Goal: Task Accomplishment & Management: Use online tool/utility

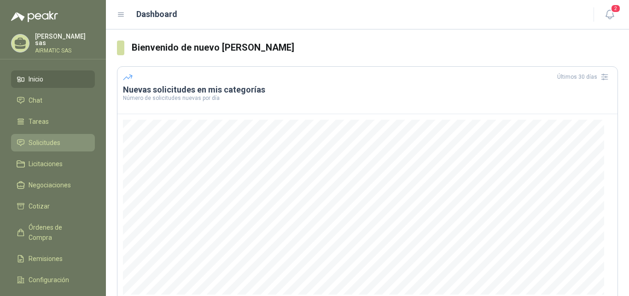
click at [35, 134] on link "Solicitudes" at bounding box center [53, 142] width 84 height 17
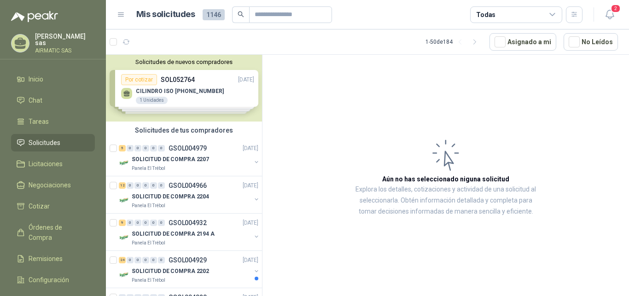
click at [67, 48] on p "AIRMATIC SAS" at bounding box center [65, 51] width 60 height 6
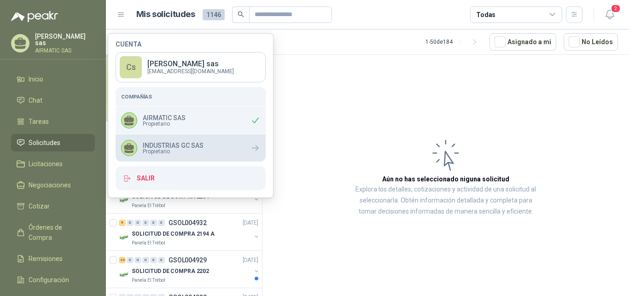
click at [193, 146] on p "INDUSTRIAS GC SAS" at bounding box center [173, 145] width 61 height 6
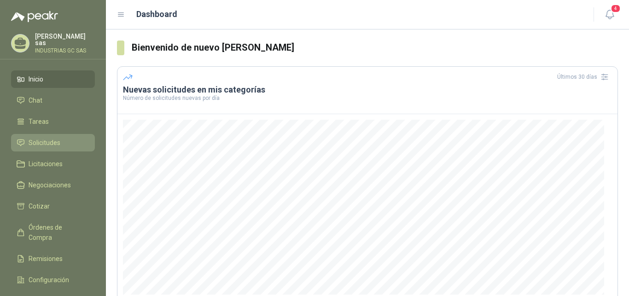
click at [54, 138] on span "Solicitudes" at bounding box center [45, 143] width 32 height 10
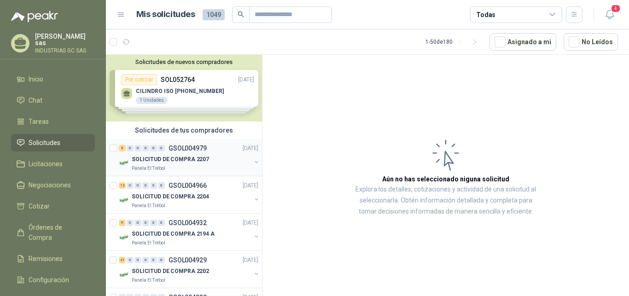
scroll to position [47, 0]
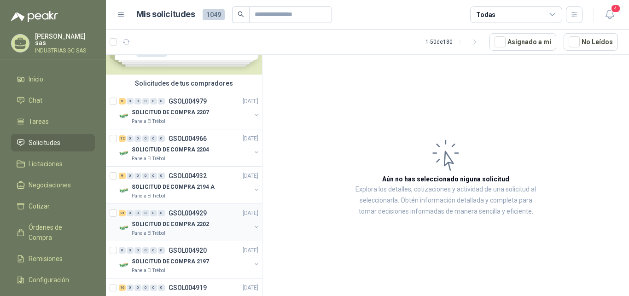
click at [207, 222] on div "SOLICITUD DE COMPRA 2202" at bounding box center [191, 224] width 119 height 11
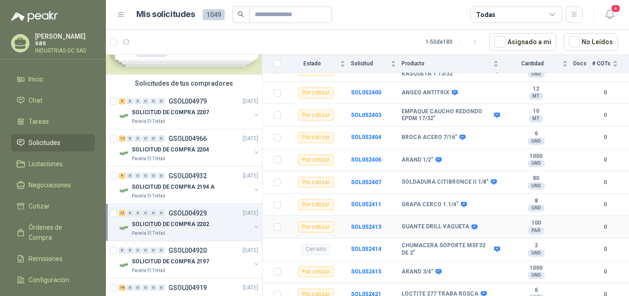
scroll to position [426, 0]
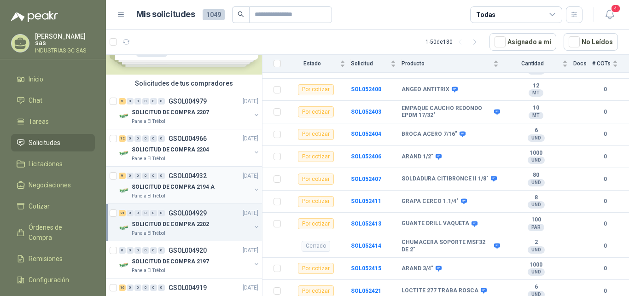
click at [208, 188] on p "SOLICITUD DE COMPRA 2194 A" at bounding box center [173, 187] width 83 height 9
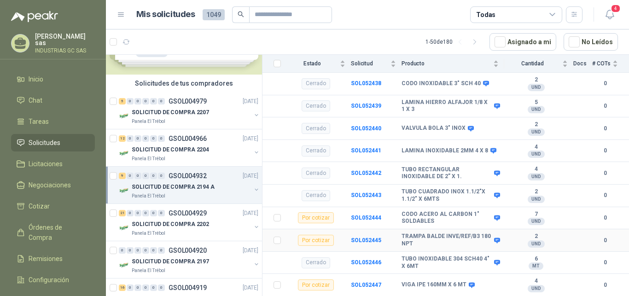
scroll to position [188, 0]
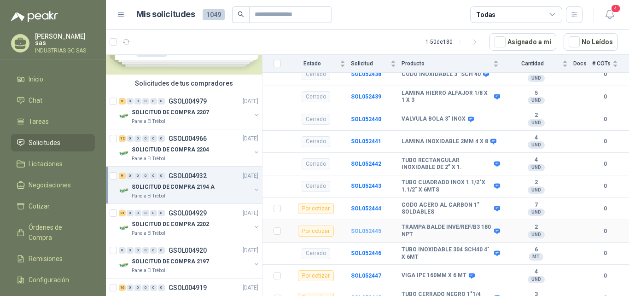
click at [362, 228] on b "SOL052445" at bounding box center [366, 231] width 30 height 6
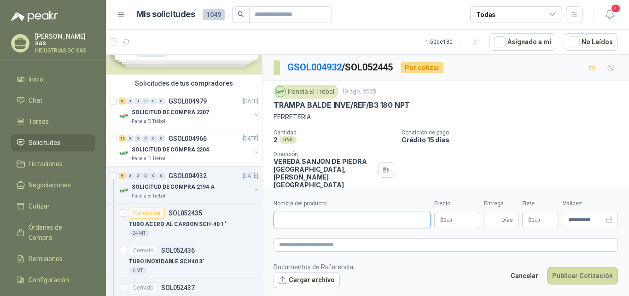
click at [331, 216] on input "Nombre del producto" at bounding box center [352, 220] width 157 height 17
drag, startPoint x: 279, startPoint y: 100, endPoint x: 417, endPoint y: 106, distance: 138.3
click at [417, 106] on div "TRAMPA BALDE INVE/REF/B3 180 NPT" at bounding box center [446, 105] width 344 height 10
drag, startPoint x: 274, startPoint y: 105, endPoint x: 417, endPoint y: 109, distance: 142.4
click at [417, 109] on div "Panela El Trébol 19 ago, 2025 TRAMPA BALDE INVE/REF/B3 180 NPT FERRETERIA Canti…" at bounding box center [445, 136] width 367 height 111
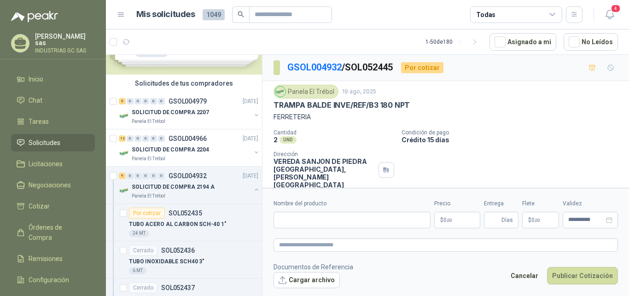
copy p "TRAMPA BALDE INVE/REF/B3 180 NPT"
click at [322, 216] on input "Nombre del producto" at bounding box center [352, 220] width 157 height 17
paste input "**********"
type input "**********"
click at [455, 219] on p "$ 0 ,00" at bounding box center [457, 220] width 46 height 17
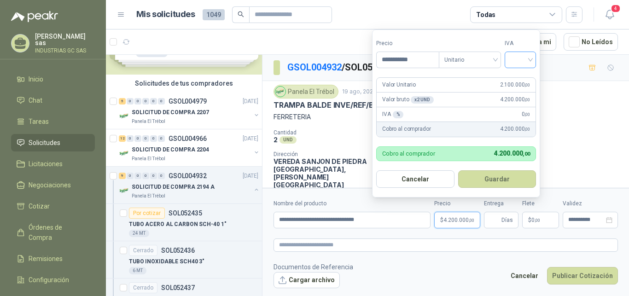
type input "**********"
click at [521, 63] on input "search" at bounding box center [520, 59] width 20 height 14
click at [525, 78] on div "19%" at bounding box center [522, 79] width 17 height 10
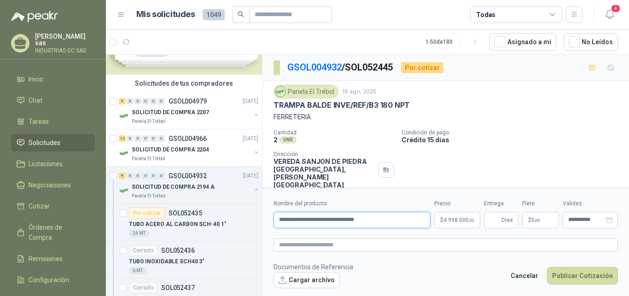
drag, startPoint x: 393, startPoint y: 221, endPoint x: 253, endPoint y: 202, distance: 140.7
click at [274, 212] on input "**********" at bounding box center [352, 220] width 157 height 17
click at [252, 202] on div "9 0 0 0 0 0 GSOL004932 19/08/25 SOLICITUD DE COMPRA 2194 A Panela El Trébol" at bounding box center [184, 185] width 156 height 37
click at [250, 202] on div "9 0 0 0 0 0 GSOL004932 19/08/25 SOLICITUD DE COMPRA 2194 A Panela El Trébol" at bounding box center [184, 185] width 156 height 37
drag, startPoint x: 378, startPoint y: 219, endPoint x: 263, endPoint y: 214, distance: 114.8
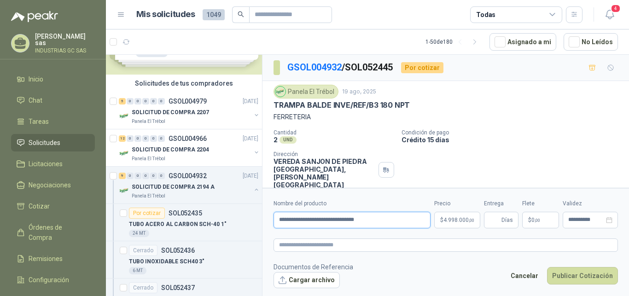
click at [274, 214] on input "**********" at bounding box center [352, 220] width 157 height 17
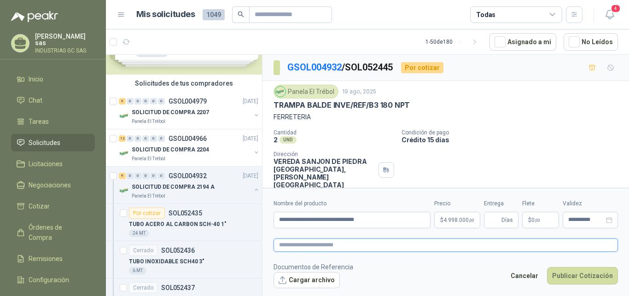
click at [356, 246] on textarea at bounding box center [446, 245] width 344 height 13
paste textarea "**********"
type textarea "**********"
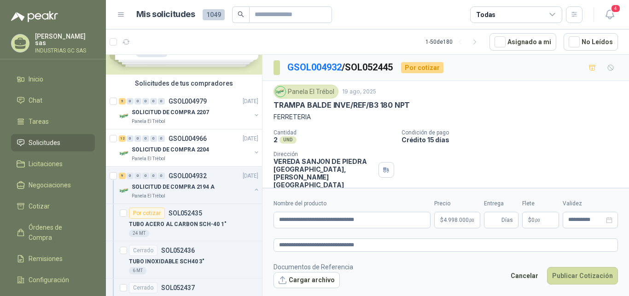
click at [425, 268] on footer "Documentos de Referencia Cargar archivo Cancelar Publicar Cotización" at bounding box center [446, 275] width 344 height 27
click at [496, 218] on input "Entrega" at bounding box center [495, 220] width 10 height 16
type input "*"
click at [462, 254] on form "**********" at bounding box center [445, 243] width 367 height 111
click at [575, 274] on button "Publicar Cotización" at bounding box center [582, 275] width 71 height 17
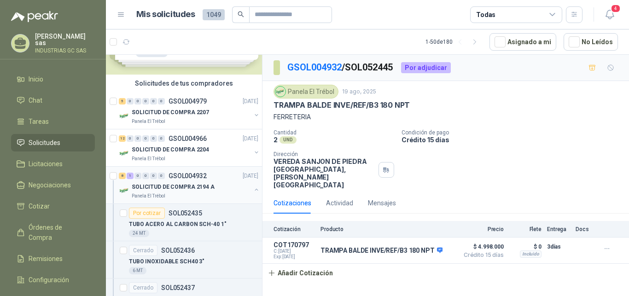
click at [210, 178] on div "8 1 0 0 0 0 GSOL004932 19/08/25" at bounding box center [189, 175] width 141 height 11
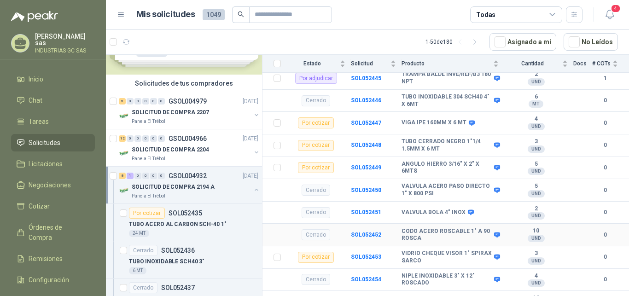
scroll to position [327, 0]
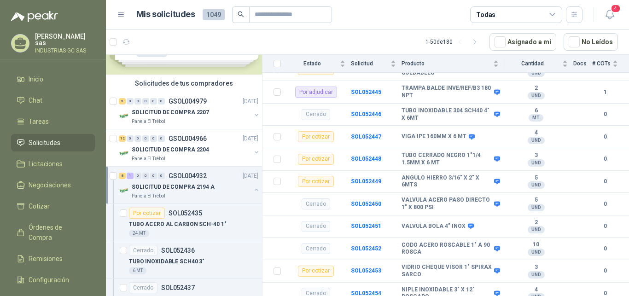
click at [253, 187] on button "button" at bounding box center [256, 189] width 7 height 7
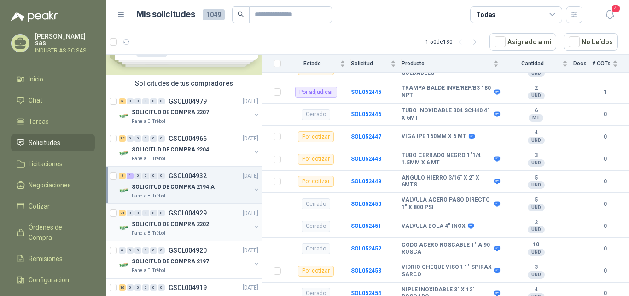
click at [234, 218] on div "21 0 0 0 0 0 GSOL004929 19/08/25" at bounding box center [189, 213] width 141 height 11
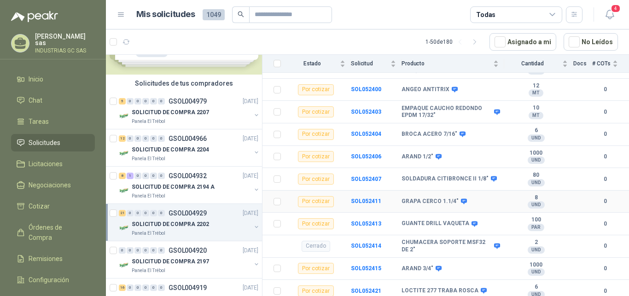
scroll to position [332, 0]
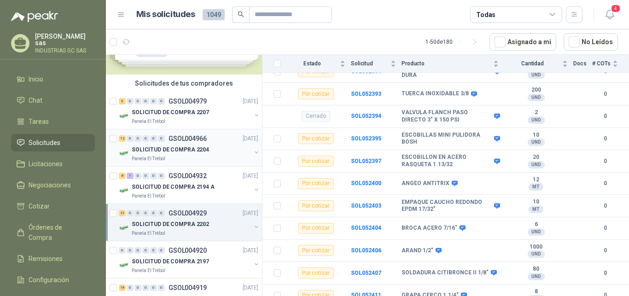
click at [197, 148] on p "SOLICITUD DE COMPRA 2204" at bounding box center [170, 150] width 77 height 9
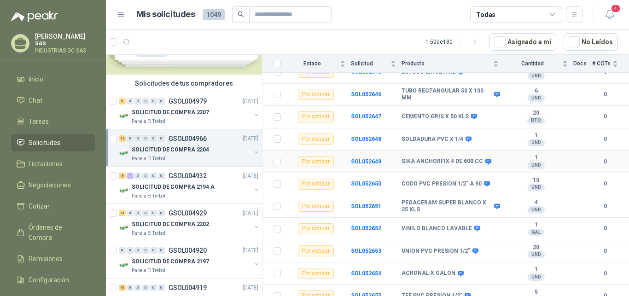
scroll to position [149, 0]
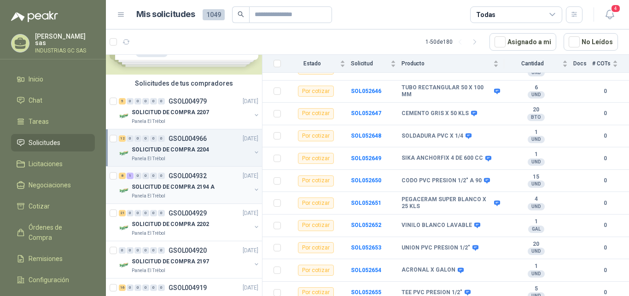
click at [214, 193] on div "Panela El Trébol" at bounding box center [191, 195] width 119 height 7
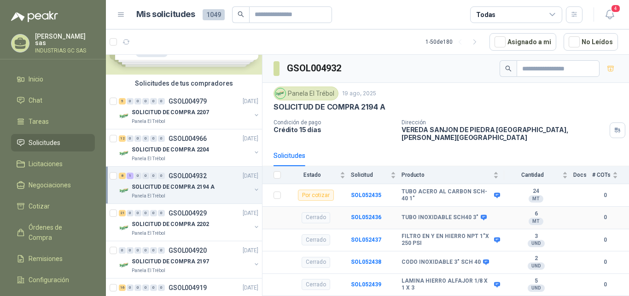
scroll to position [47, 0]
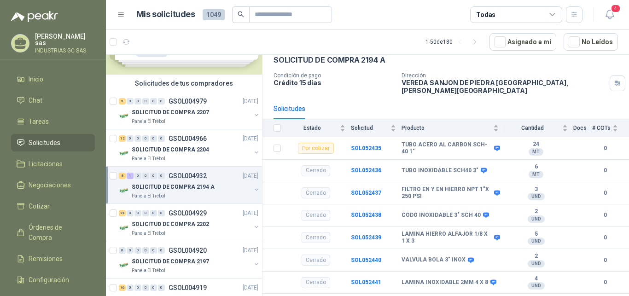
click at [52, 140] on span "Solicitudes" at bounding box center [45, 143] width 32 height 10
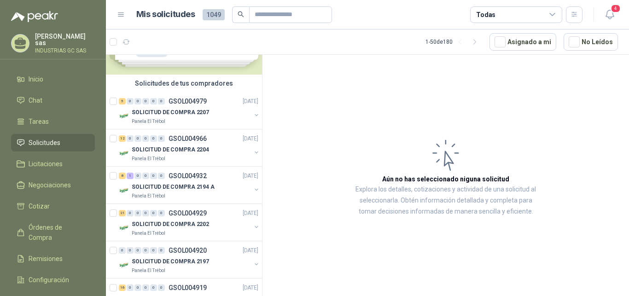
click at [168, 84] on div "Solicitudes de tus compradores" at bounding box center [184, 83] width 156 height 17
click at [184, 125] on div "Panela El Trébol" at bounding box center [191, 121] width 119 height 7
